Goal: Navigation & Orientation: Go to known website

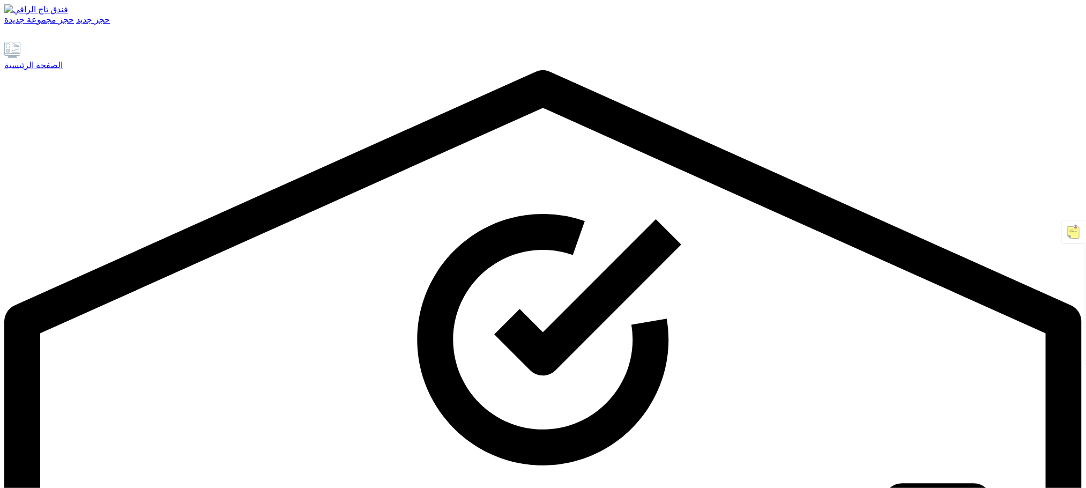
click at [58, 70] on font "الصفحة الرئيسية" at bounding box center [33, 65] width 58 height 9
click at [49, 41] on link at bounding box center [42, 36] width 12 height 9
